Goal: Task Accomplishment & Management: Complete application form

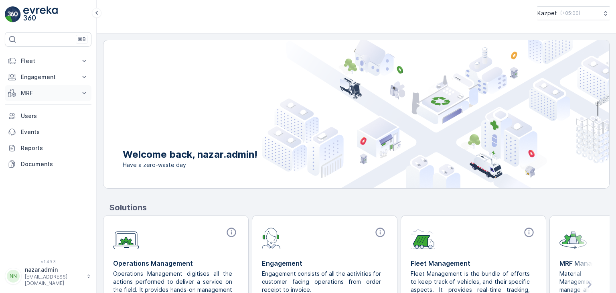
click at [51, 92] on p "MRF" at bounding box center [48, 93] width 55 height 8
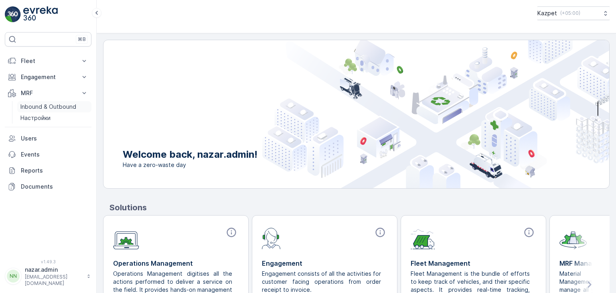
click at [40, 108] on p "Inbound & Outbound" at bounding box center [48, 107] width 56 height 8
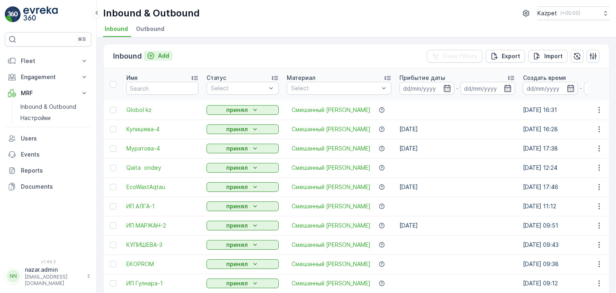
click at [151, 57] on icon "Add" at bounding box center [151, 56] width 8 height 8
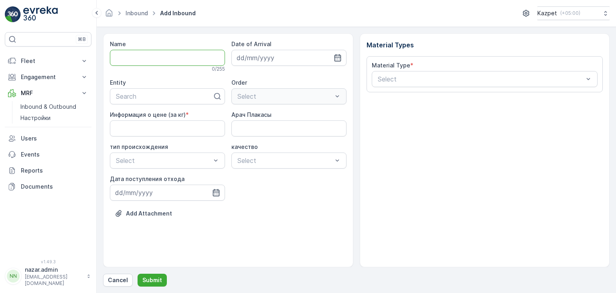
click at [172, 56] on input "Name" at bounding box center [167, 58] width 115 height 16
type input "к"
type input "Купишева-5"
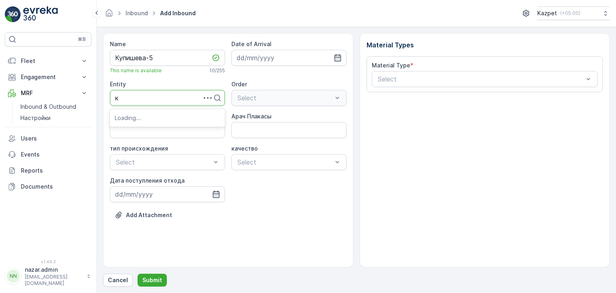
type input "ку"
click at [140, 118] on span "Купишева" at bounding box center [130, 117] width 31 height 7
click at [180, 134] on кг\) "Информация о цене (за кг)" at bounding box center [167, 130] width 115 height 16
type кг\) "195"
click at [249, 136] on Плакасы "Арач Плакасы" at bounding box center [288, 130] width 115 height 16
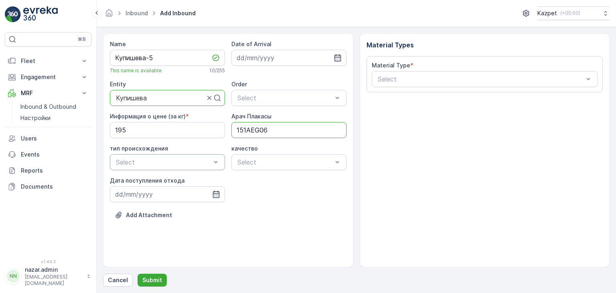
type Плакасы "151AEG06"
click at [152, 192] on span "Коммерческий" at bounding box center [137, 194] width 45 height 7
click at [261, 183] on div "чистый" at bounding box center [288, 181] width 105 height 7
click at [216, 194] on icon "button" at bounding box center [216, 194] width 8 height 8
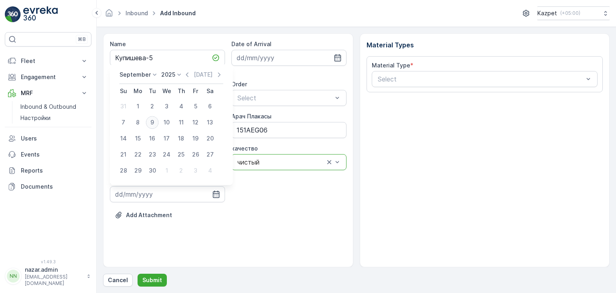
click at [154, 119] on div "9" at bounding box center [152, 122] width 13 height 13
type input "[DATE]"
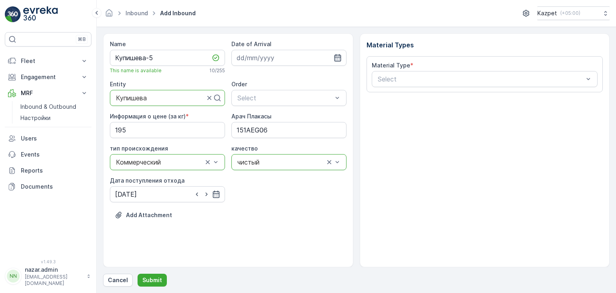
click at [339, 57] on icon "button" at bounding box center [337, 57] width 7 height 7
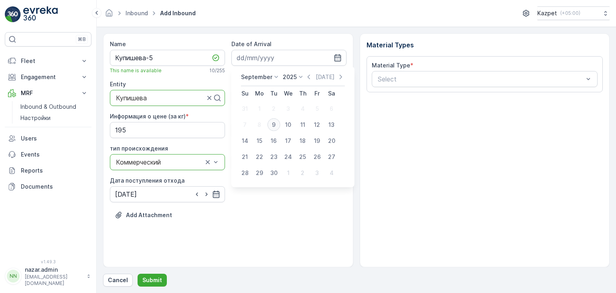
click at [273, 122] on div "9" at bounding box center [273, 124] width 13 height 13
type input "[DATE]"
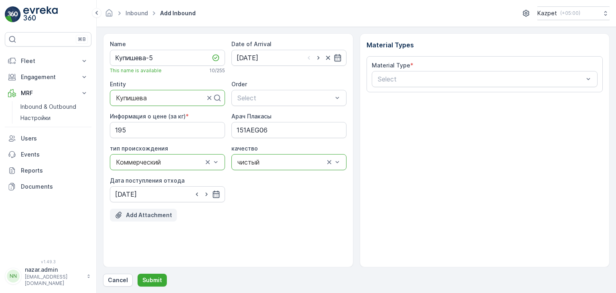
click at [138, 214] on p "Add Attachment" at bounding box center [149, 215] width 46 height 8
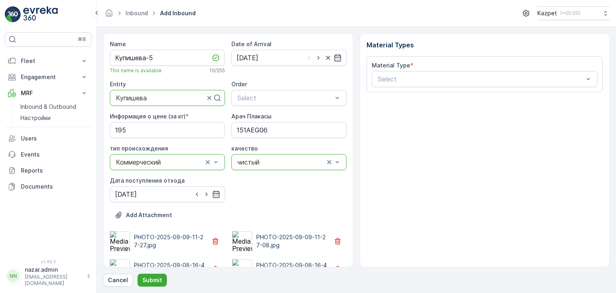
scroll to position [47, 0]
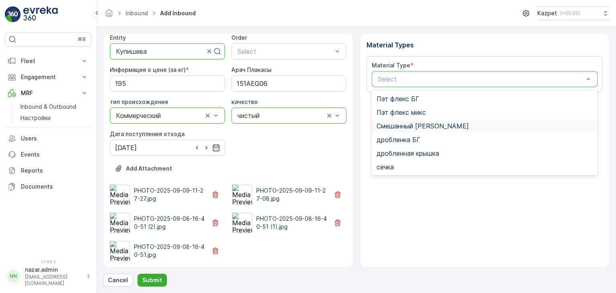
click at [400, 123] on span "Смешанный [PERSON_NAME]" at bounding box center [422, 125] width 92 height 7
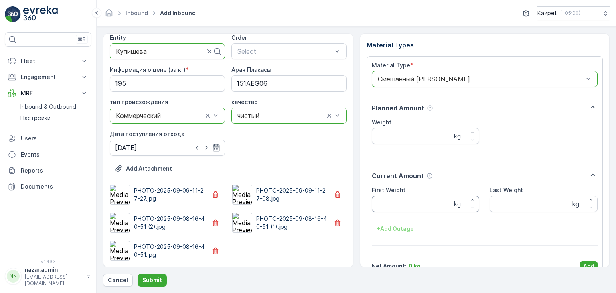
click at [397, 205] on Weight "First Weight" at bounding box center [426, 204] width 108 height 16
click at [394, 207] on Weight "First Weight" at bounding box center [426, 204] width 108 height 16
type Weight "20960"
click at [512, 203] on Weight "Last Weight" at bounding box center [544, 204] width 108 height 16
type Weight "15800"
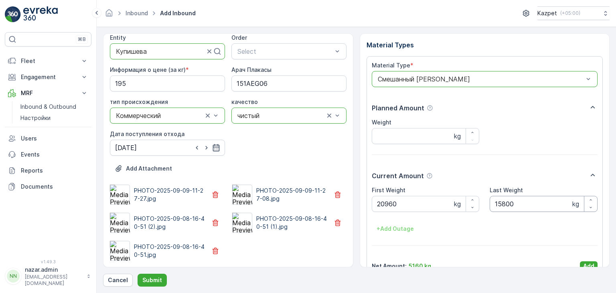
scroll to position [16, 0]
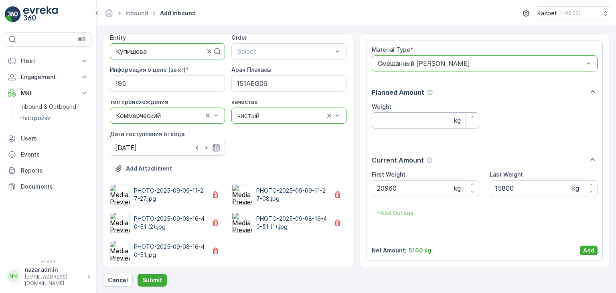
click at [425, 117] on input "Weight" at bounding box center [426, 120] width 108 height 16
type input "5160"
click at [583, 248] on p "Add" at bounding box center [588, 250] width 11 height 8
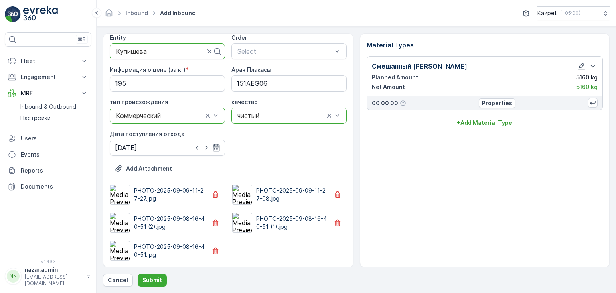
scroll to position [0, 0]
click at [160, 278] on p "Submit" at bounding box center [152, 280] width 20 height 8
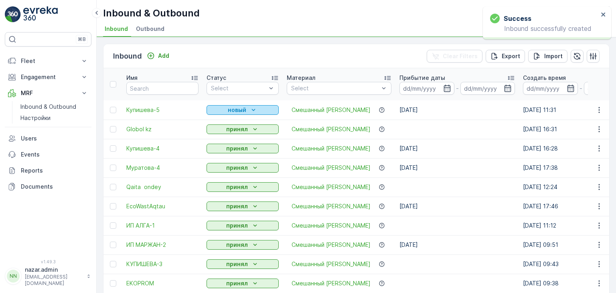
click at [232, 110] on p "новый" at bounding box center [237, 110] width 18 height 8
click at [223, 133] on button "принял" at bounding box center [242, 129] width 72 height 10
click at [239, 109] on p "новый" at bounding box center [237, 110] width 18 height 8
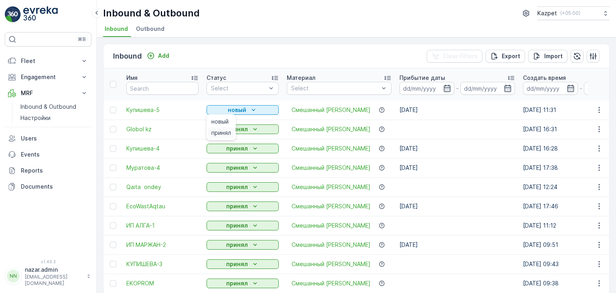
click at [220, 132] on span "принял" at bounding box center [221, 133] width 20 height 8
